Goal: Check status: Check status

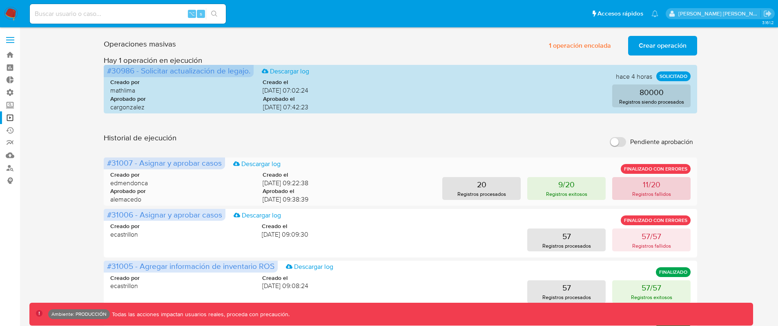
click at [645, 187] on p "11/20" at bounding box center [652, 184] width 18 height 11
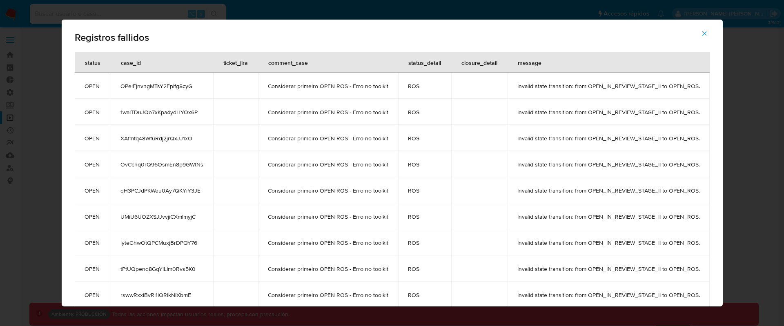
click at [710, 30] on button "button" at bounding box center [704, 34] width 29 height 20
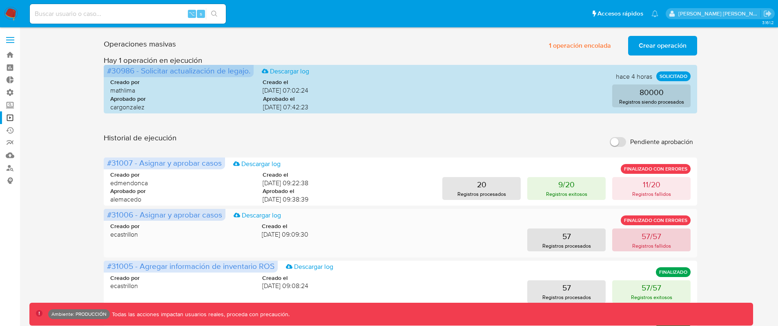
click at [654, 240] on p "57/57" at bounding box center [652, 236] width 20 height 11
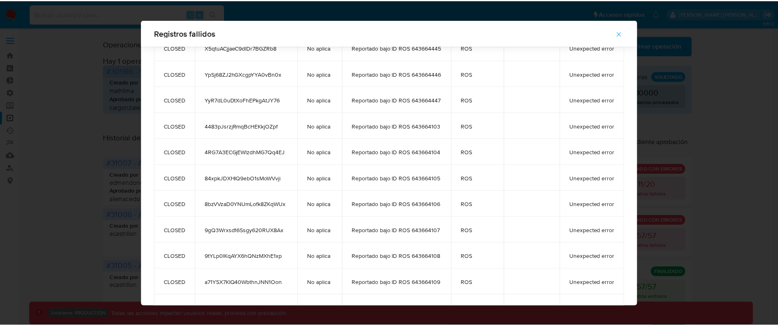
scroll to position [985, 0]
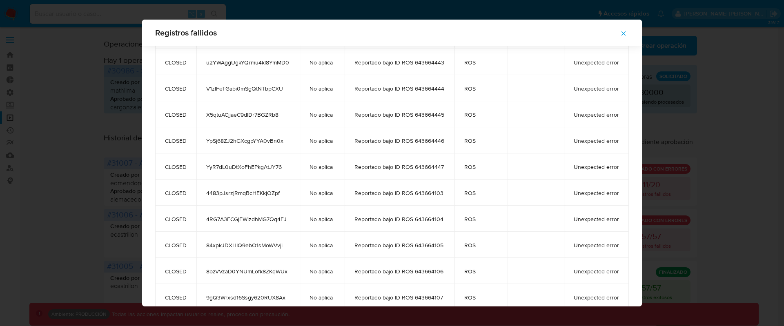
click at [623, 35] on icon "button" at bounding box center [623, 33] width 7 height 7
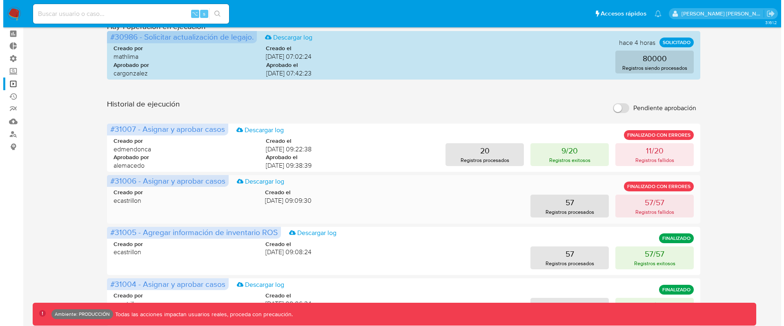
scroll to position [36, 0]
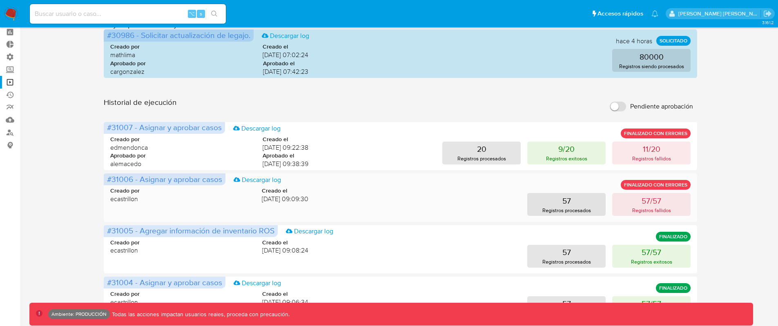
click at [659, 217] on div "#31006 - Asignar y aprobar casos Descargar log FINALIZADO CON ERRORES Creado po…" at bounding box center [401, 198] width 594 height 48
click at [659, 209] on p "Registros fallidos" at bounding box center [651, 211] width 39 height 8
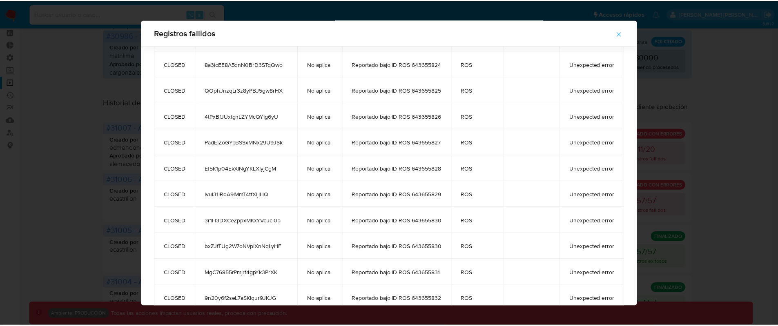
scroll to position [0, 0]
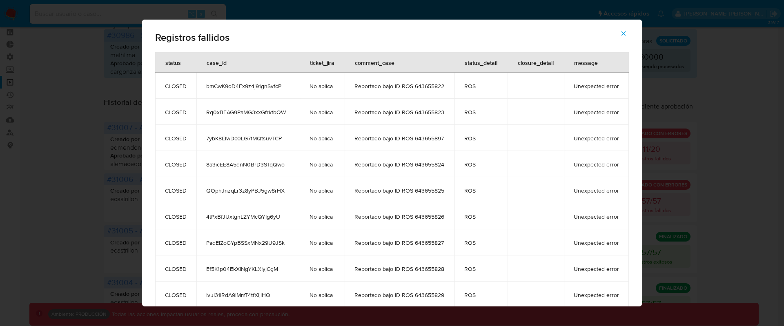
click at [625, 36] on icon "button" at bounding box center [623, 33] width 7 height 7
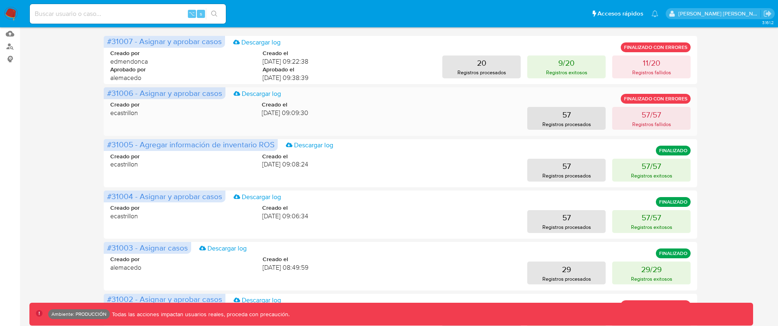
scroll to position [121, 0]
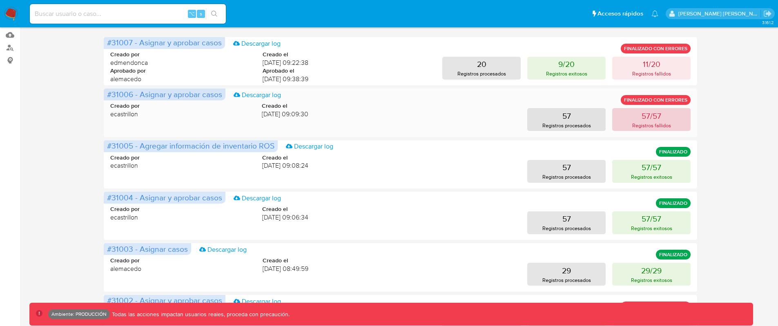
click at [656, 119] on p "57/57" at bounding box center [652, 115] width 20 height 11
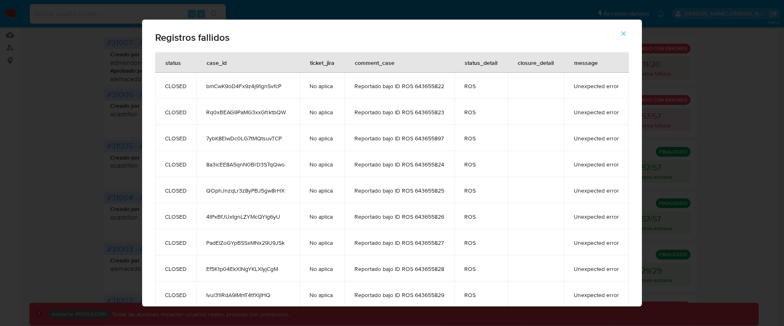
click at [625, 35] on icon "button" at bounding box center [623, 33] width 7 height 7
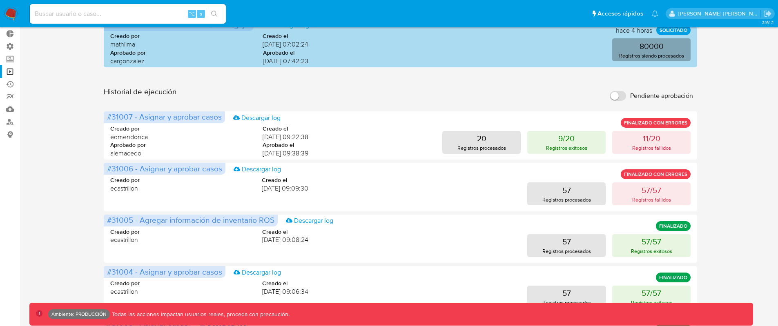
scroll to position [0, 0]
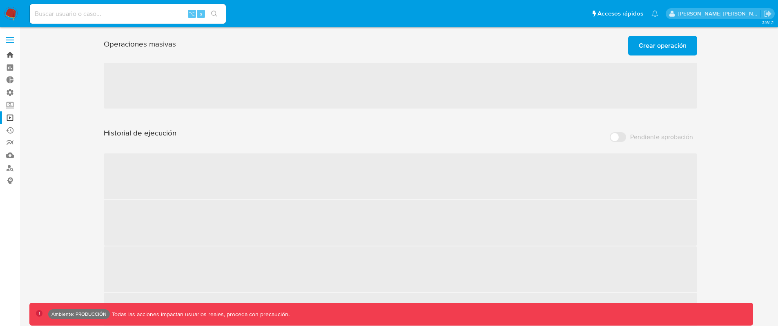
click at [11, 56] on link "Bandeja" at bounding box center [48, 55] width 97 height 13
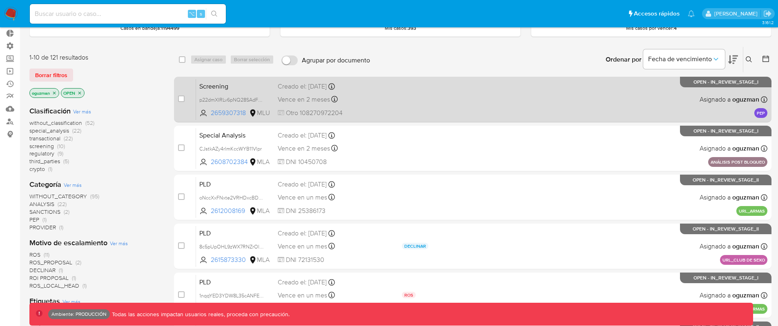
scroll to position [37, 0]
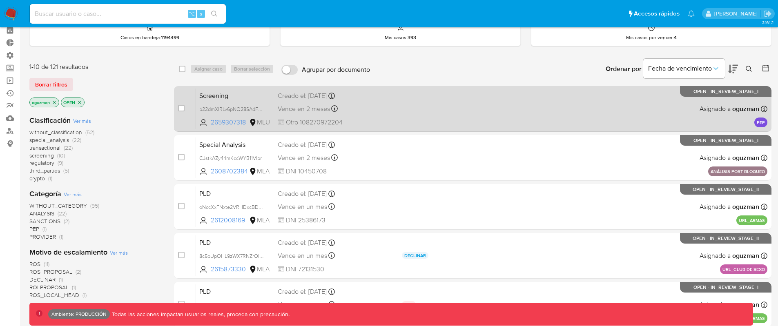
click at [480, 116] on div "Screening p22dmXIRLv6pNQ28SAdFajOu 2659307318 MLU Creado el: 29/08/2025 Creado …" at bounding box center [482, 108] width 572 height 41
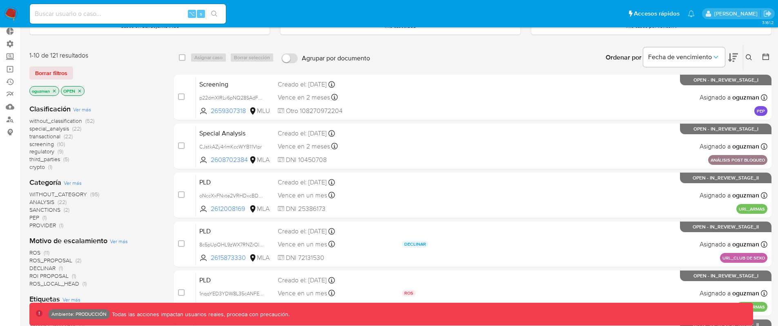
scroll to position [0, 0]
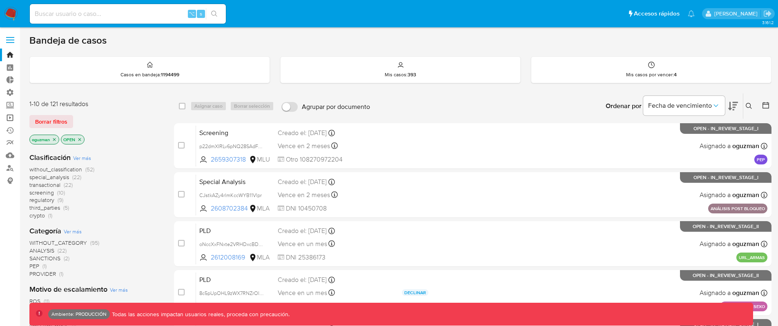
click at [9, 119] on link "Operaciones masivas" at bounding box center [48, 118] width 97 height 13
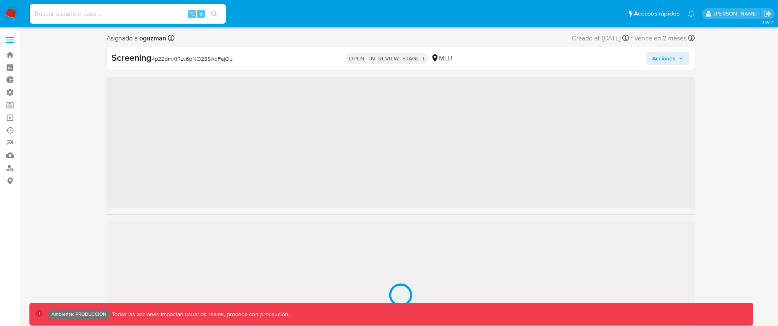
scroll to position [404, 0]
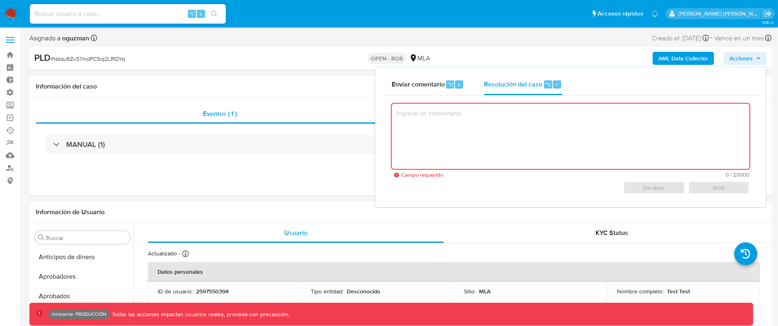
select select "10"
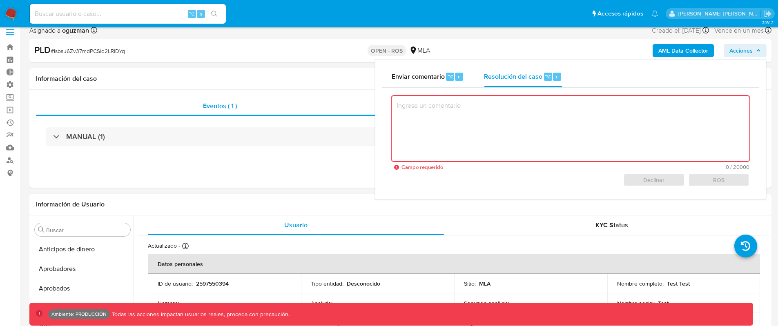
scroll to position [424, 0]
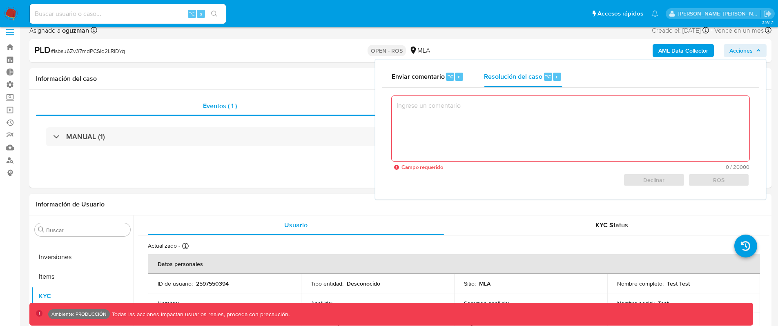
click at [746, 52] on span "Acciones" at bounding box center [741, 50] width 23 height 13
